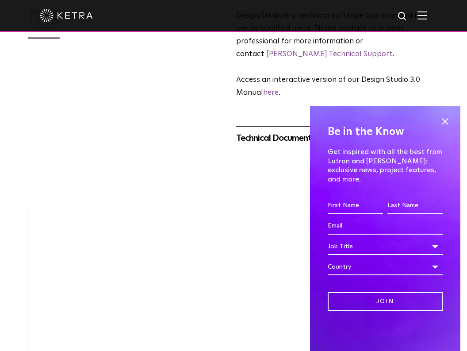
scroll to position [310, 0]
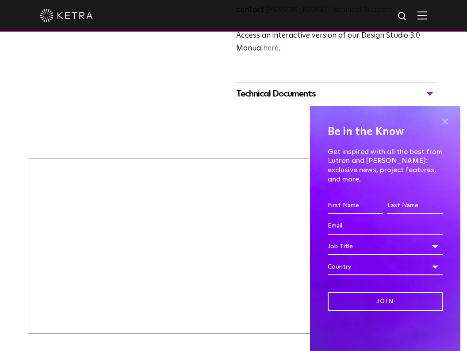
click at [450, 128] on span at bounding box center [444, 121] width 13 height 13
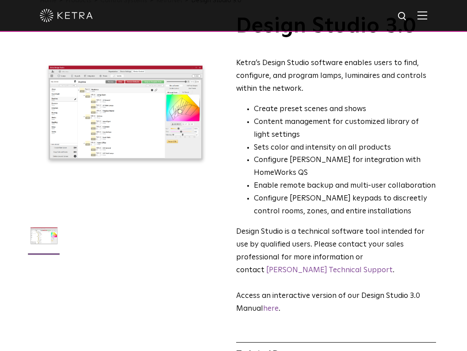
scroll to position [177, 0]
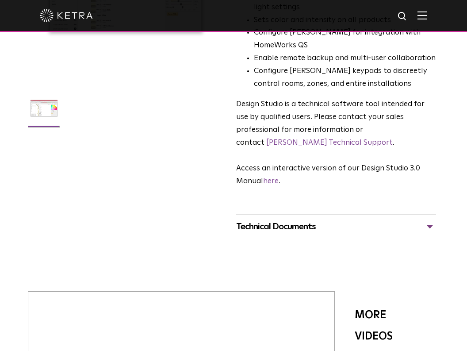
click at [384, 219] on div "Technical Documents" at bounding box center [336, 226] width 200 height 14
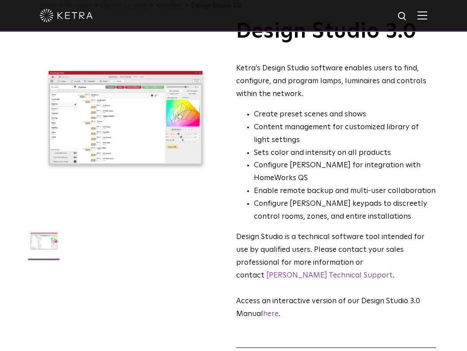
scroll to position [0, 0]
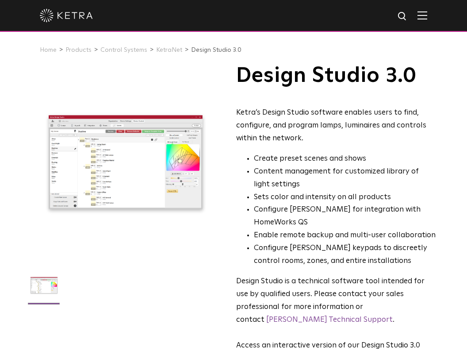
click at [427, 18] on img at bounding box center [423, 15] width 10 height 8
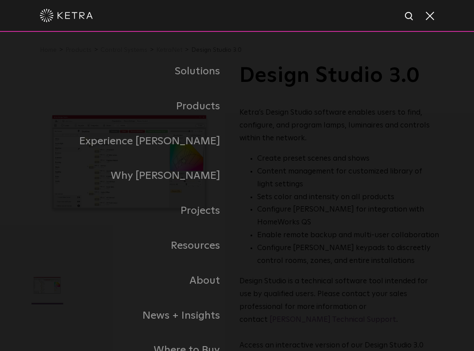
click at [432, 14] on span at bounding box center [429, 15] width 10 height 9
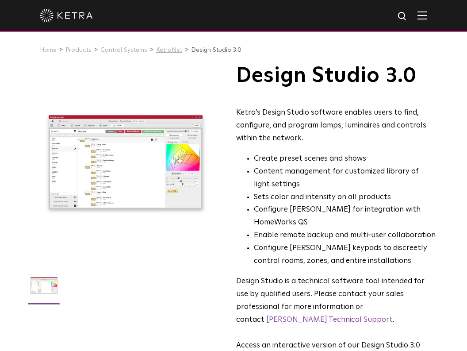
click at [161, 50] on link "KetraNet" at bounding box center [169, 50] width 26 height 6
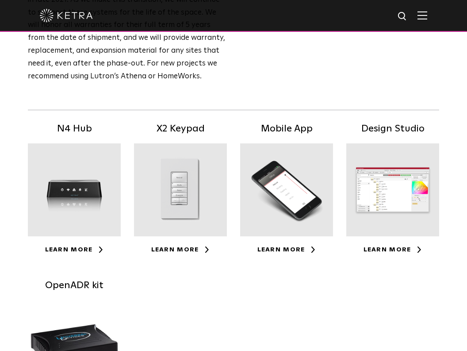
scroll to position [133, 0]
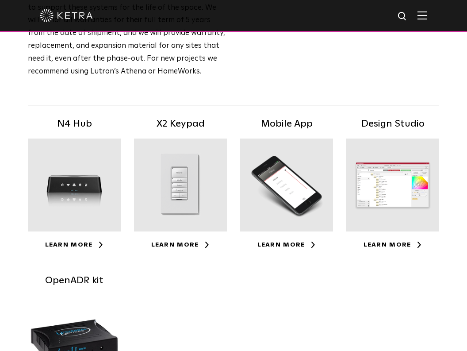
click at [399, 186] on div at bounding box center [392, 184] width 93 height 93
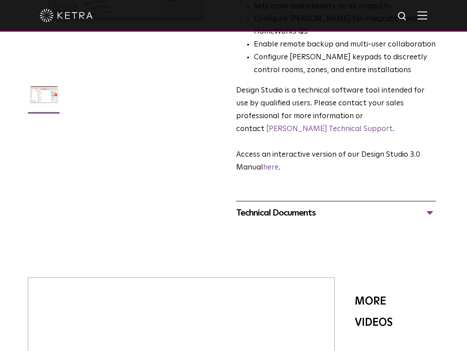
scroll to position [133, 0]
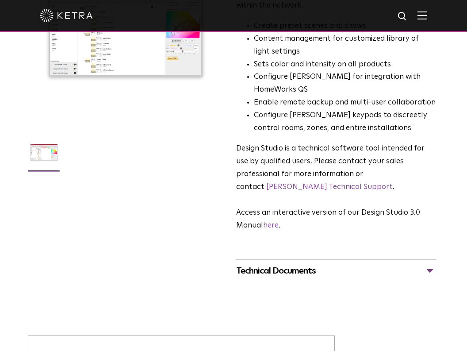
click at [314, 259] on div "Technical Documents Design Studio 3.0 Manual PDF Design Studio Release Notes" at bounding box center [336, 270] width 200 height 23
click at [424, 264] on div "Technical Documents" at bounding box center [336, 271] width 200 height 14
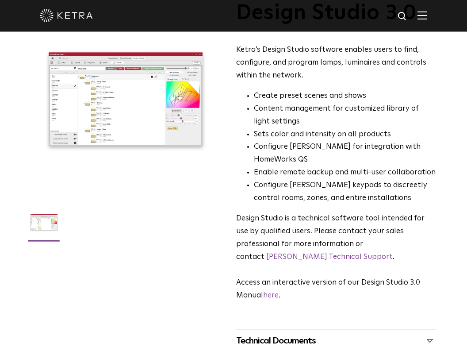
scroll to position [0, 0]
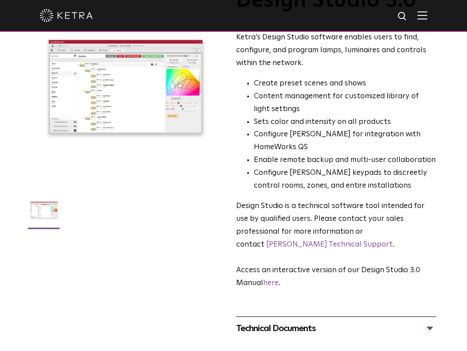
scroll to position [133, 0]
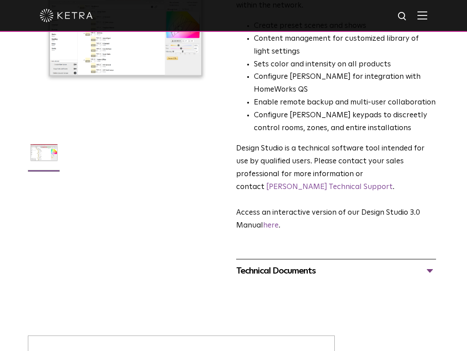
click at [429, 264] on div "Technical Documents" at bounding box center [336, 271] width 200 height 14
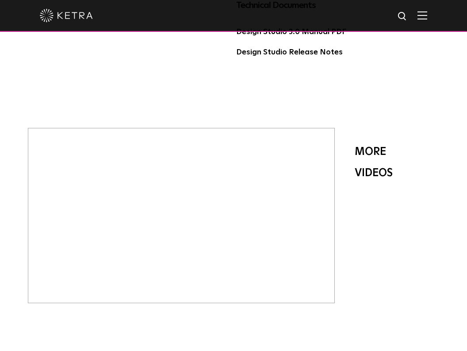
scroll to position [664, 0]
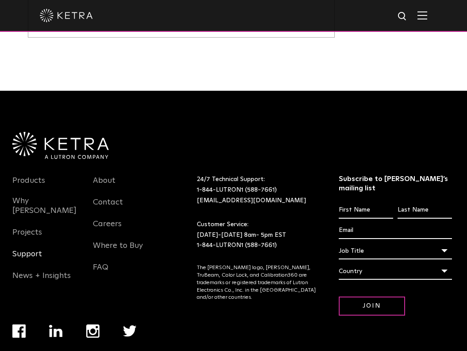
click at [23, 249] on link "Support" at bounding box center [27, 259] width 30 height 20
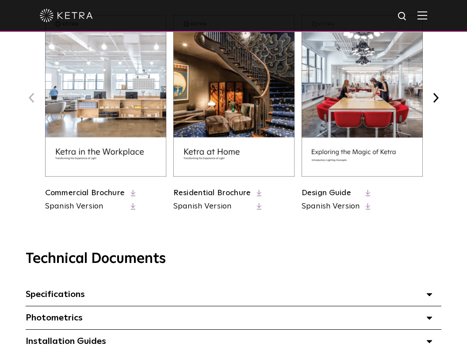
scroll to position [619, 0]
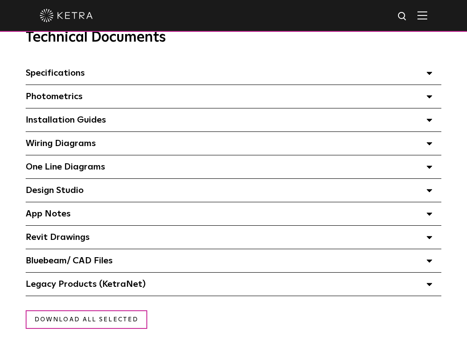
click at [428, 192] on span at bounding box center [430, 191] width 6 height 12
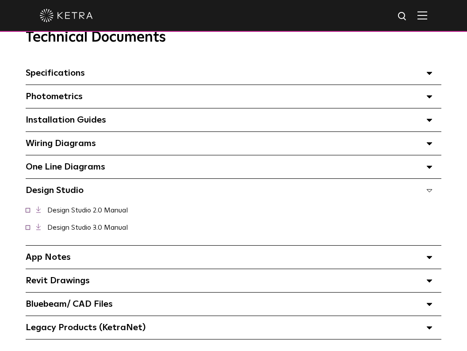
click at [406, 184] on div "Design Studio Select checkboxes to use the bulk download option below" at bounding box center [234, 190] width 416 height 23
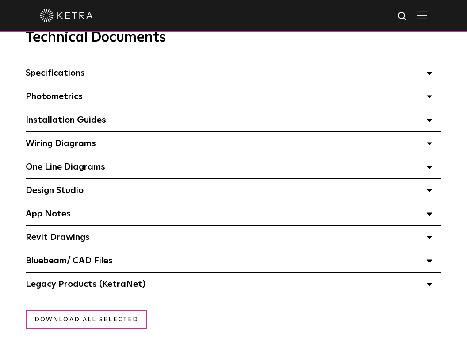
click at [430, 286] on polygon at bounding box center [429, 284] width 5 height 3
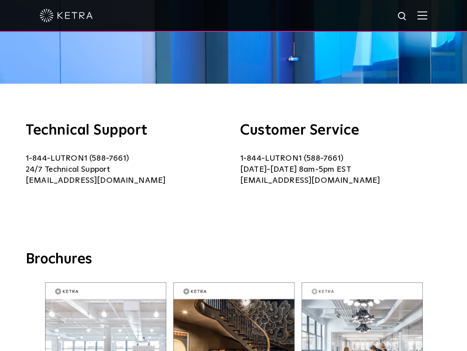
scroll to position [44, 0]
